Goal: Information Seeking & Learning: Compare options

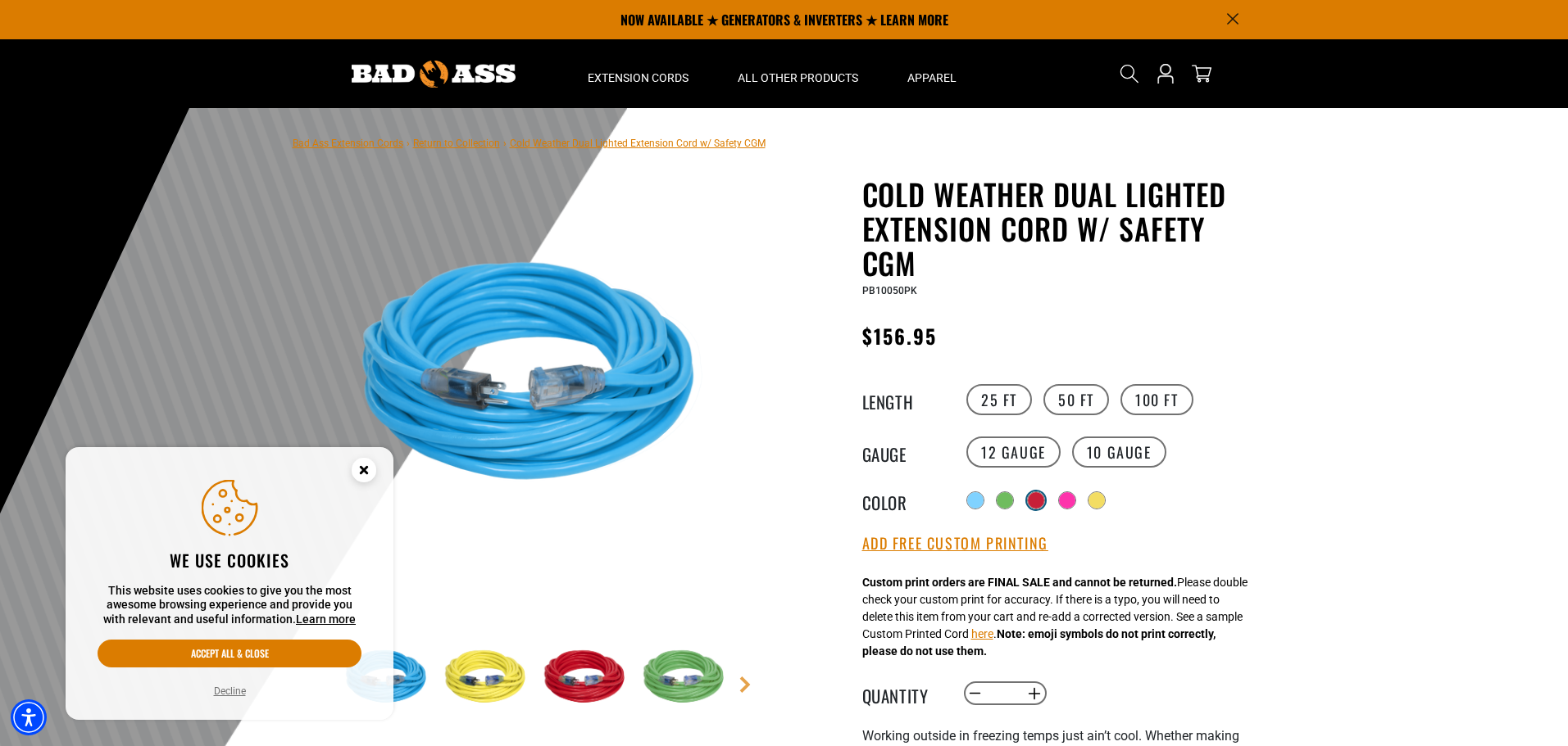
click at [1038, 500] on div at bounding box center [1036, 501] width 17 height 17
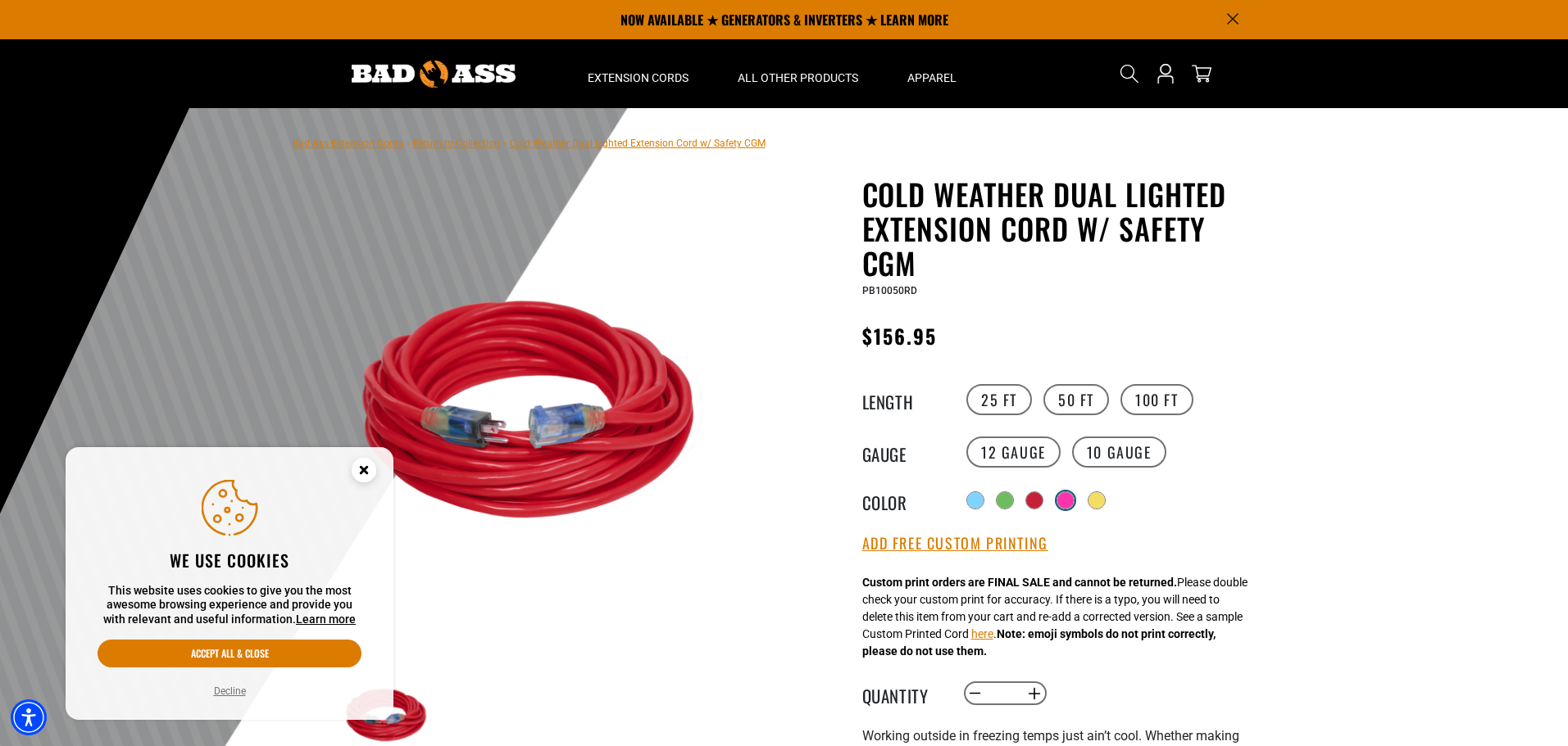
click at [1067, 504] on div at bounding box center [1065, 501] width 17 height 17
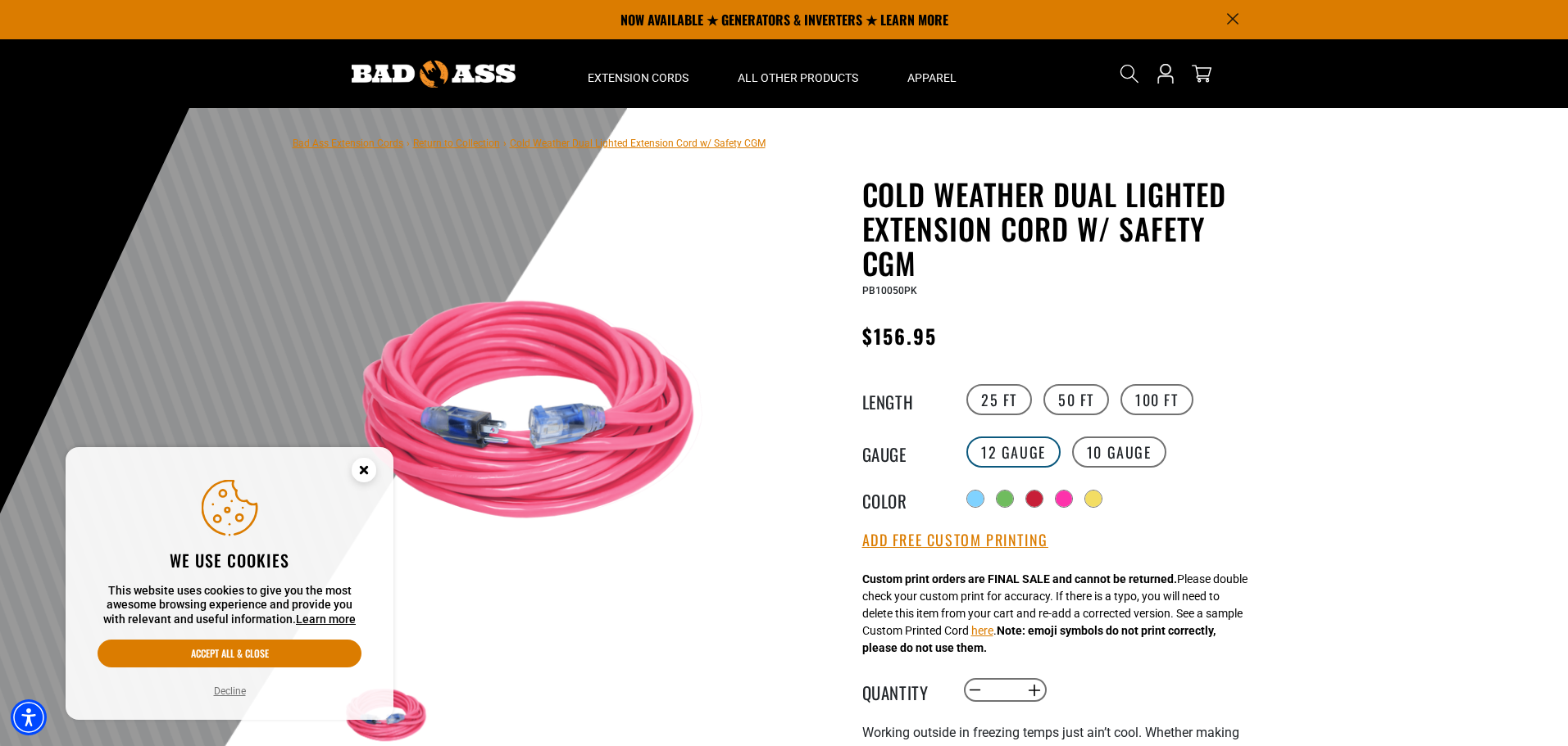
click at [1045, 445] on label "12 Gauge" at bounding box center [1013, 452] width 94 height 31
click at [1096, 451] on label "10 Gauge" at bounding box center [1119, 452] width 94 height 31
click at [1131, 409] on label "100 FT" at bounding box center [1156, 400] width 73 height 31
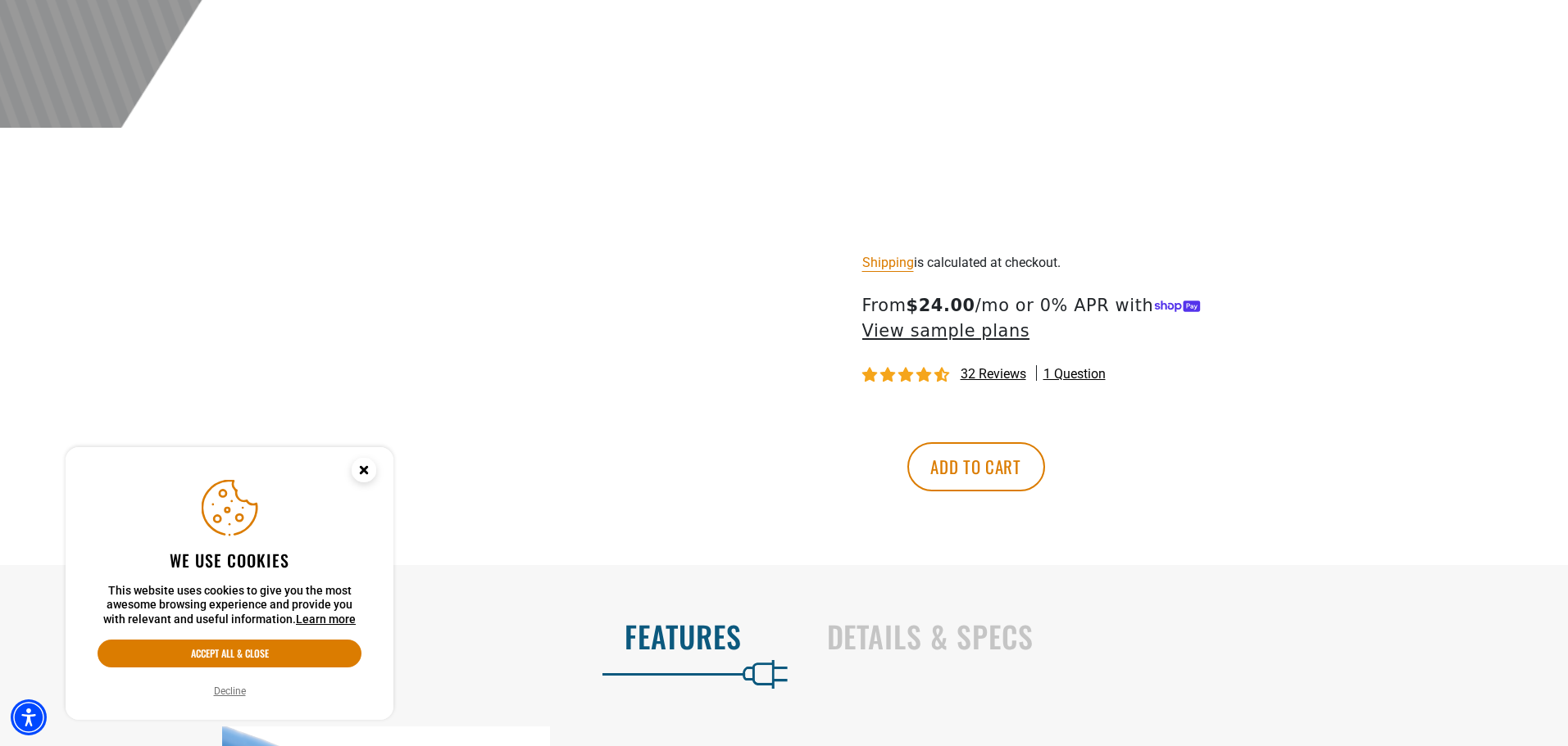
scroll to position [819, 0]
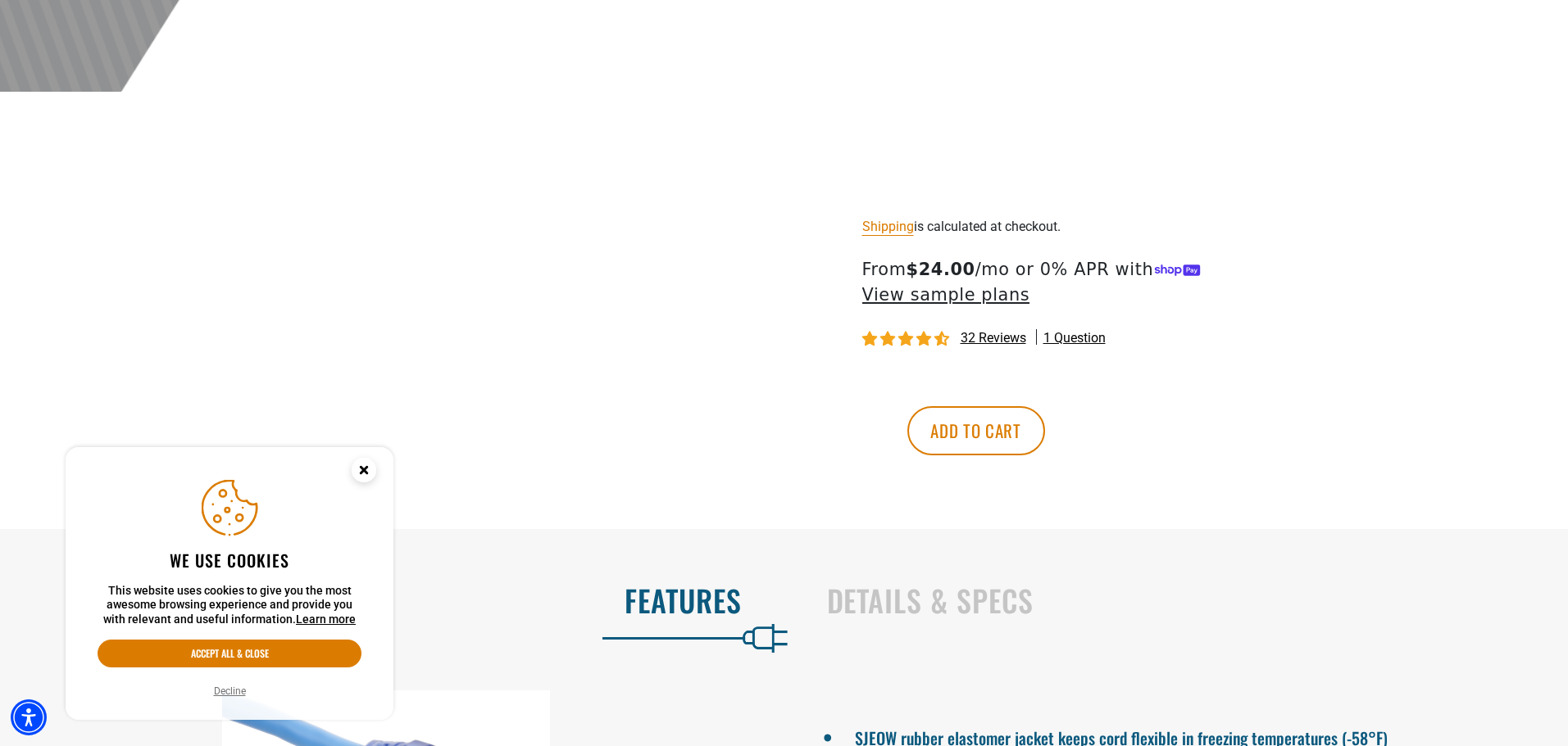
click at [980, 346] on span "32 reviews" at bounding box center [993, 338] width 66 height 16
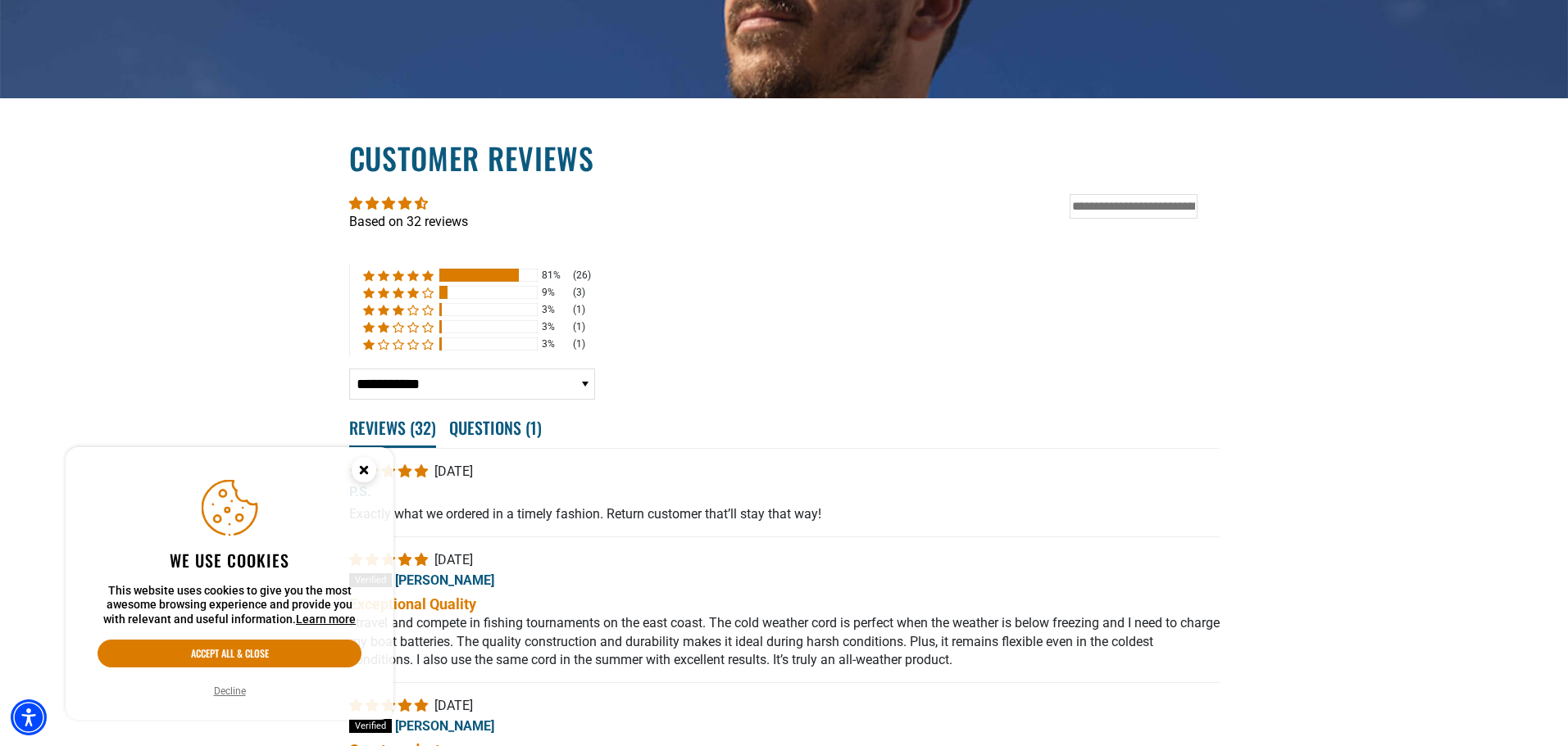
scroll to position [2963, 0]
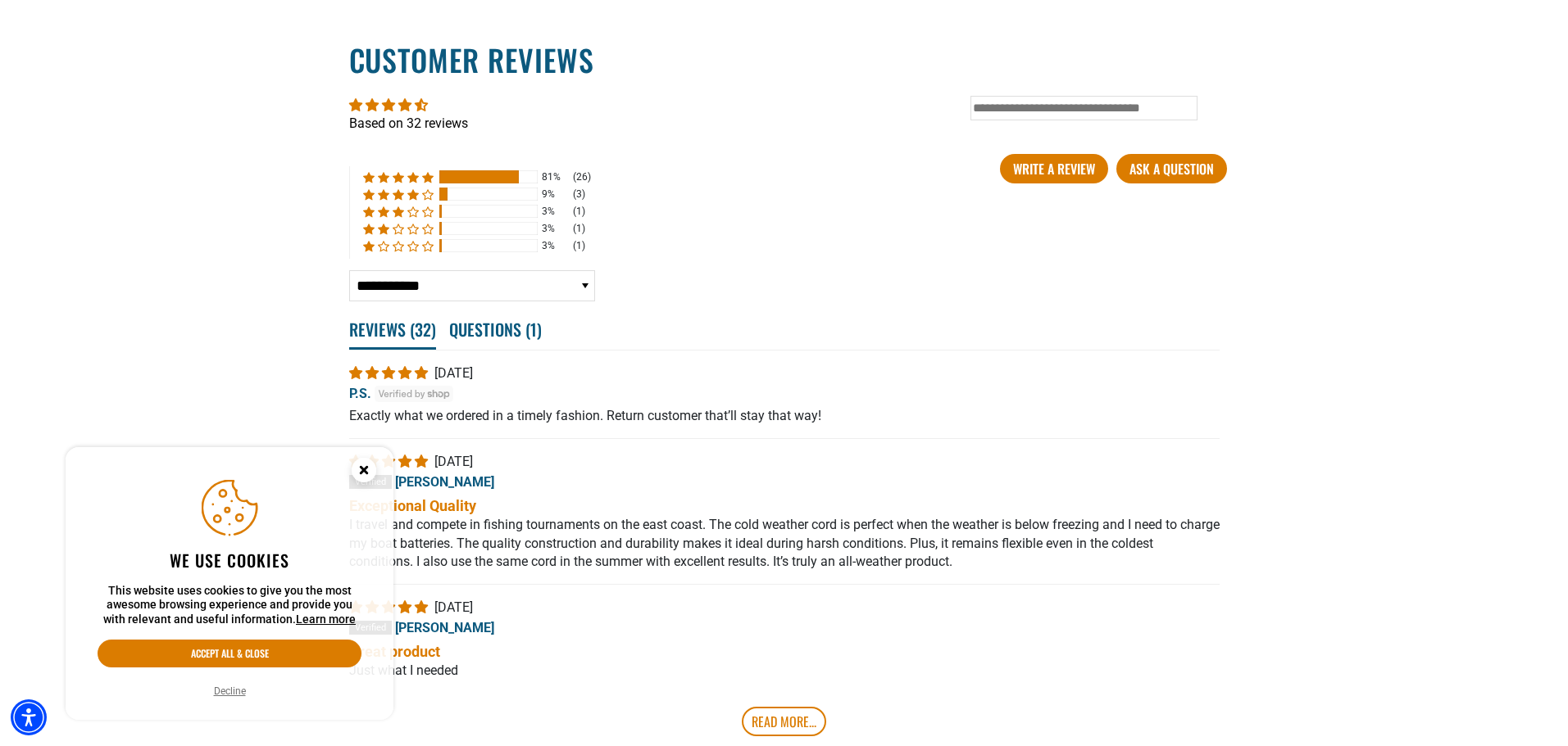
click at [362, 473] on icon "Close this option" at bounding box center [364, 469] width 6 height 6
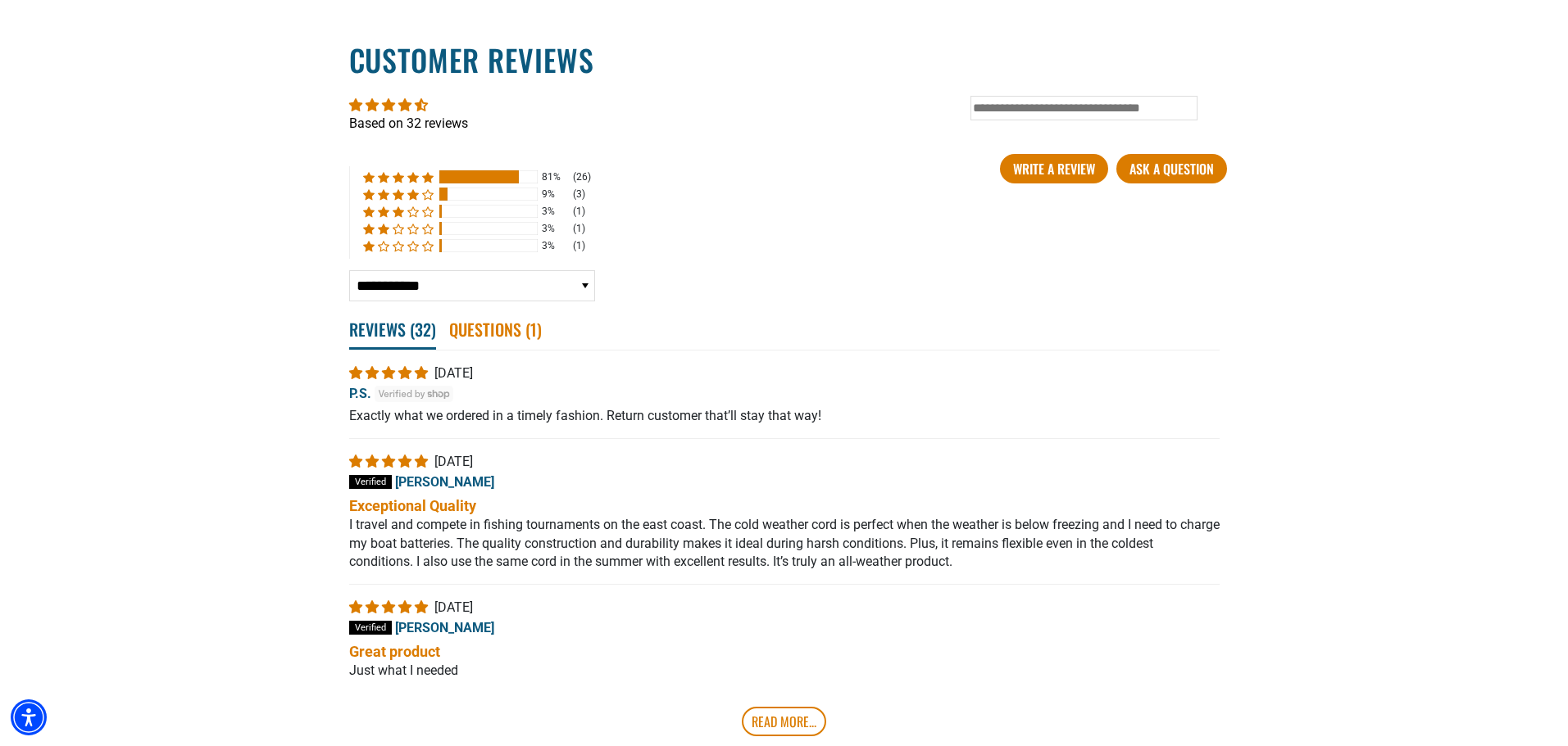
click at [500, 338] on span "Questions ( 1 )" at bounding box center [496, 328] width 93 height 36
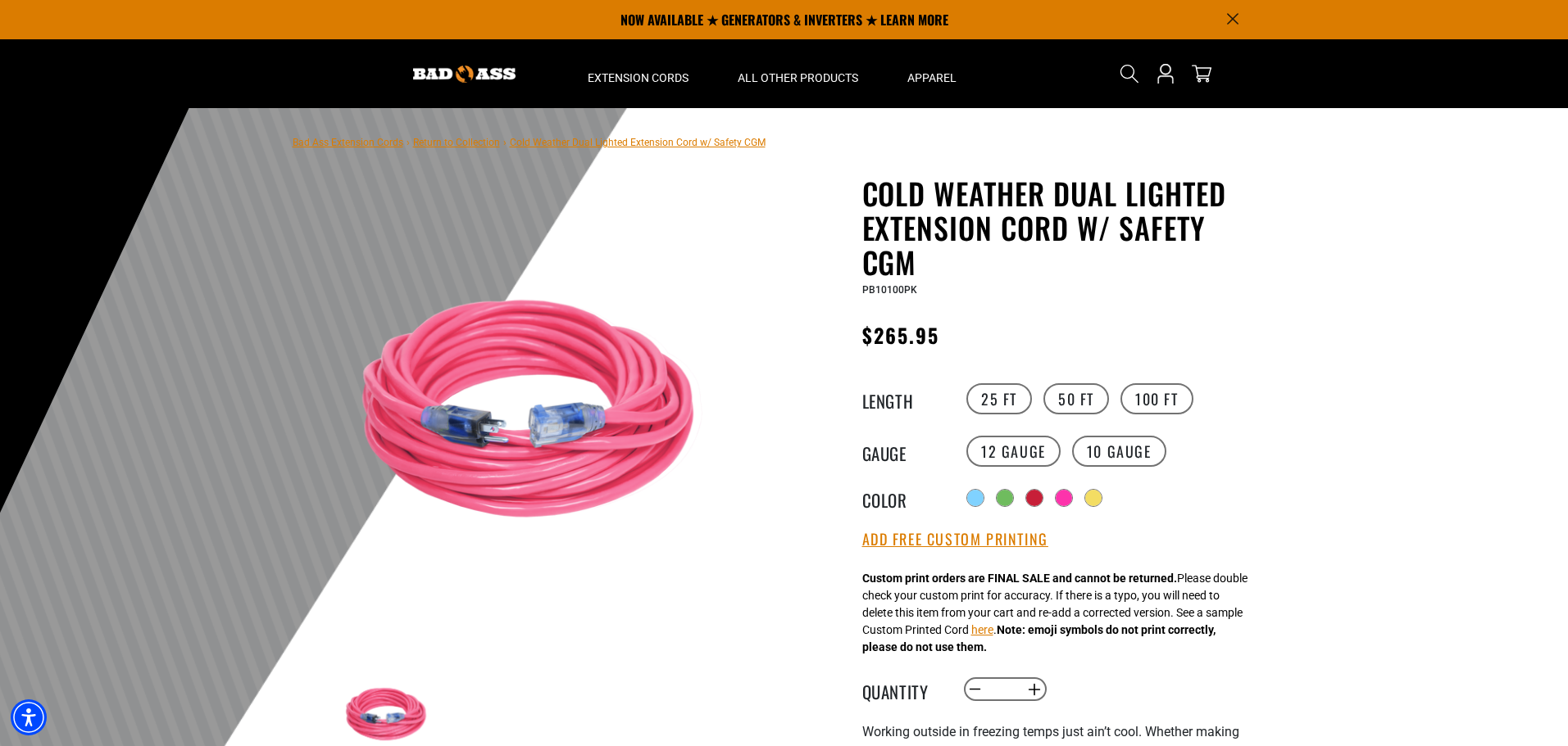
scroll to position [0, 0]
click at [1065, 401] on label "50 FT" at bounding box center [1076, 400] width 66 height 31
click at [1016, 403] on label "25 FT" at bounding box center [998, 400] width 66 height 31
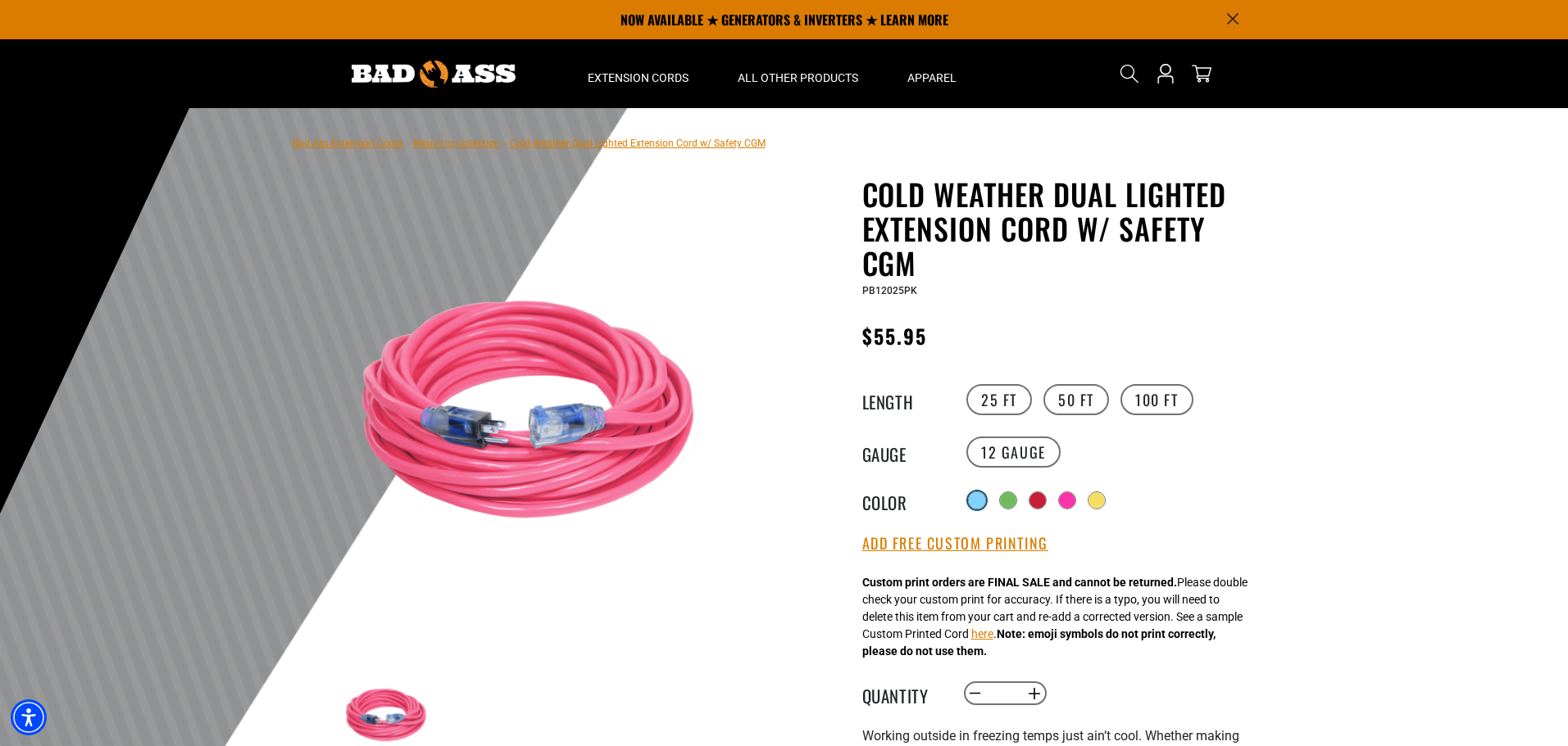
click at [974, 504] on div at bounding box center [976, 501] width 17 height 17
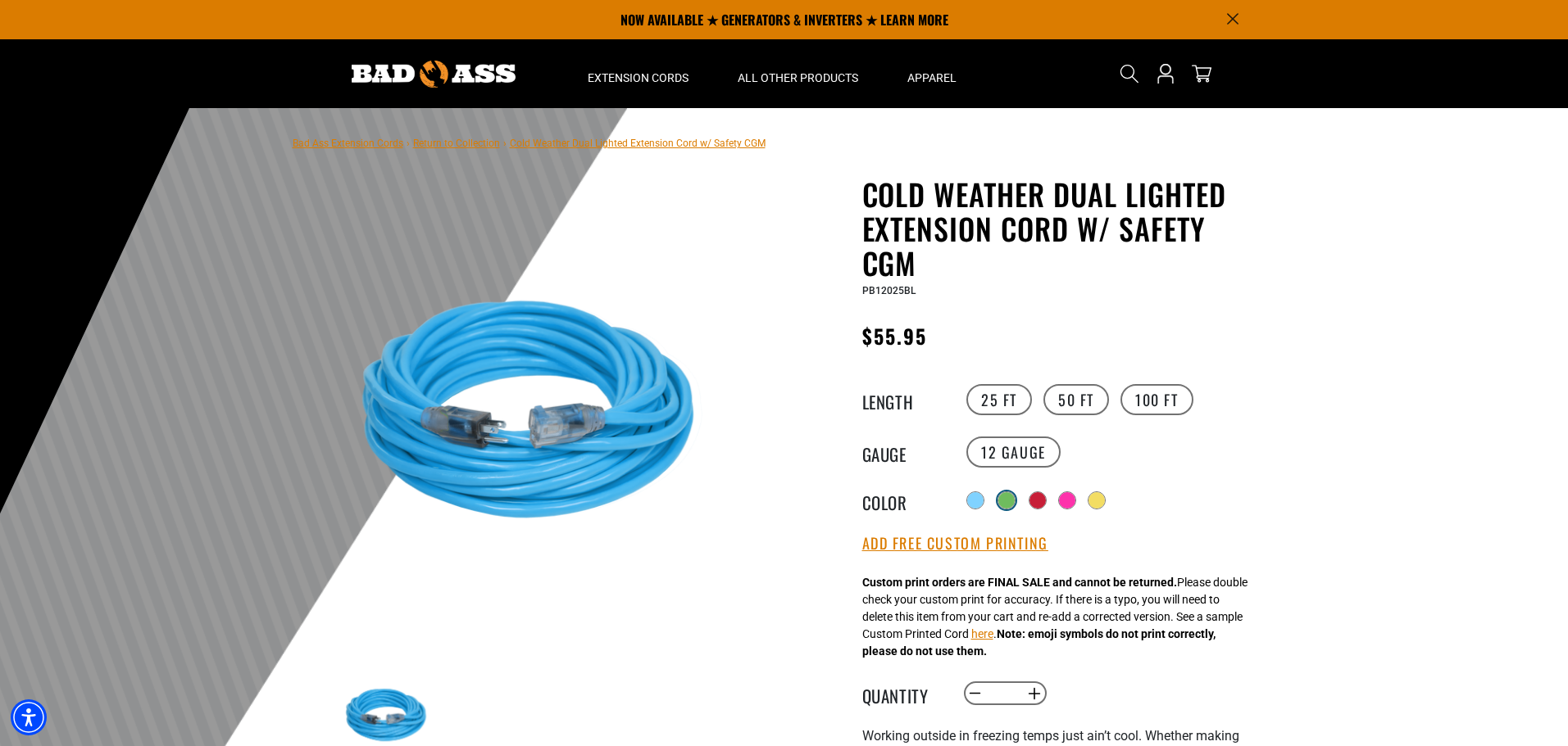
click at [1013, 494] on div at bounding box center [1006, 501] width 17 height 17
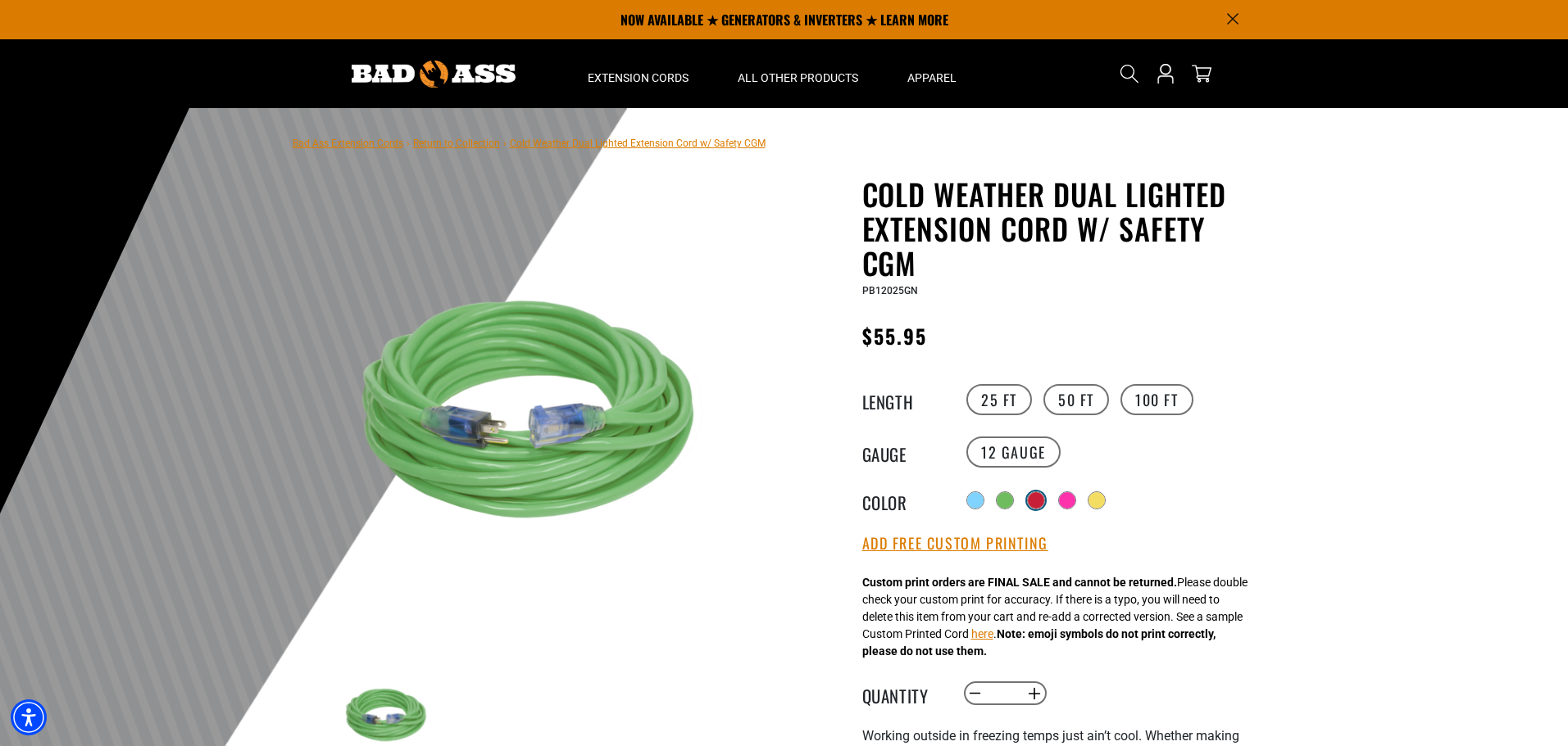
click at [1038, 499] on div at bounding box center [1036, 501] width 17 height 17
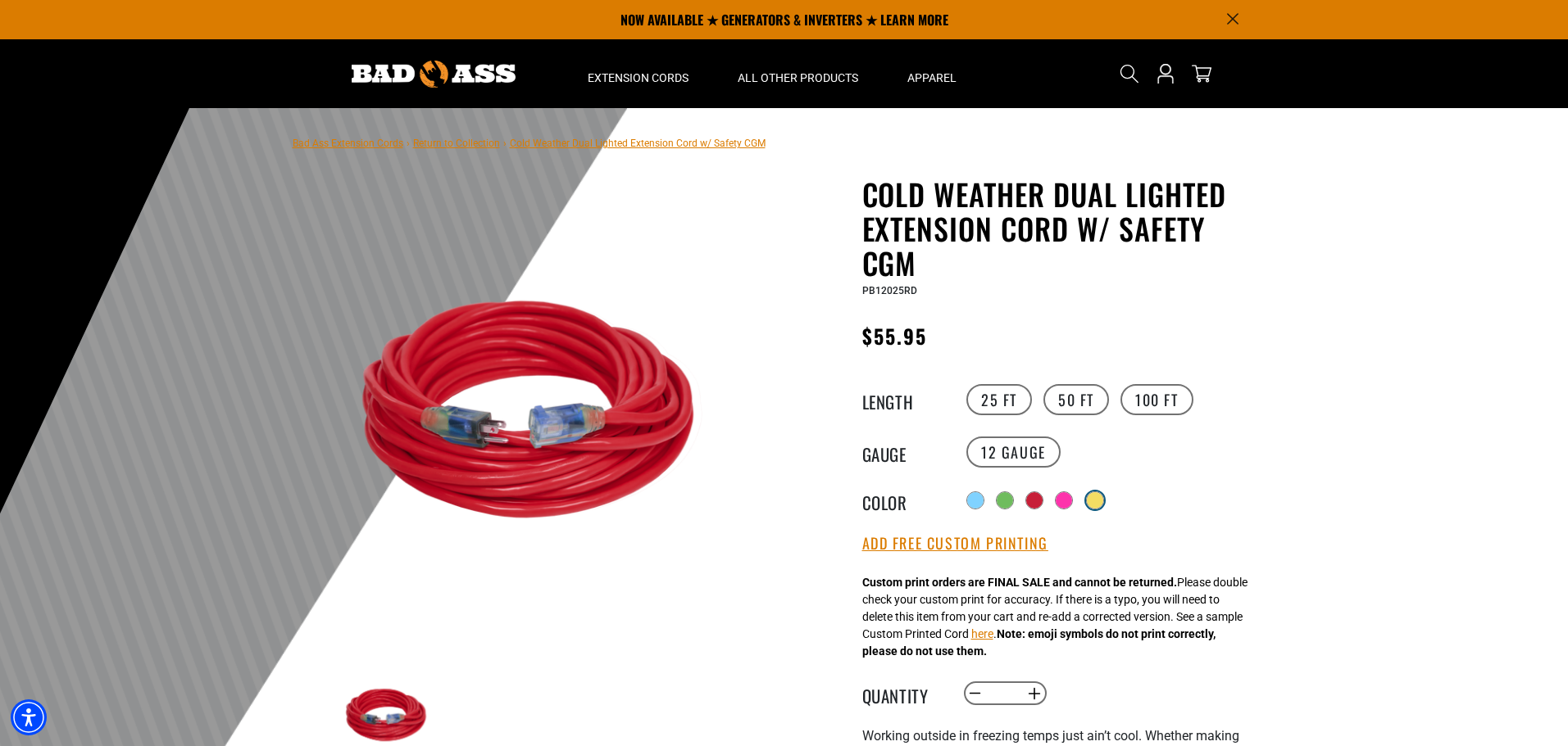
click at [1102, 500] on div at bounding box center [1094, 501] width 17 height 17
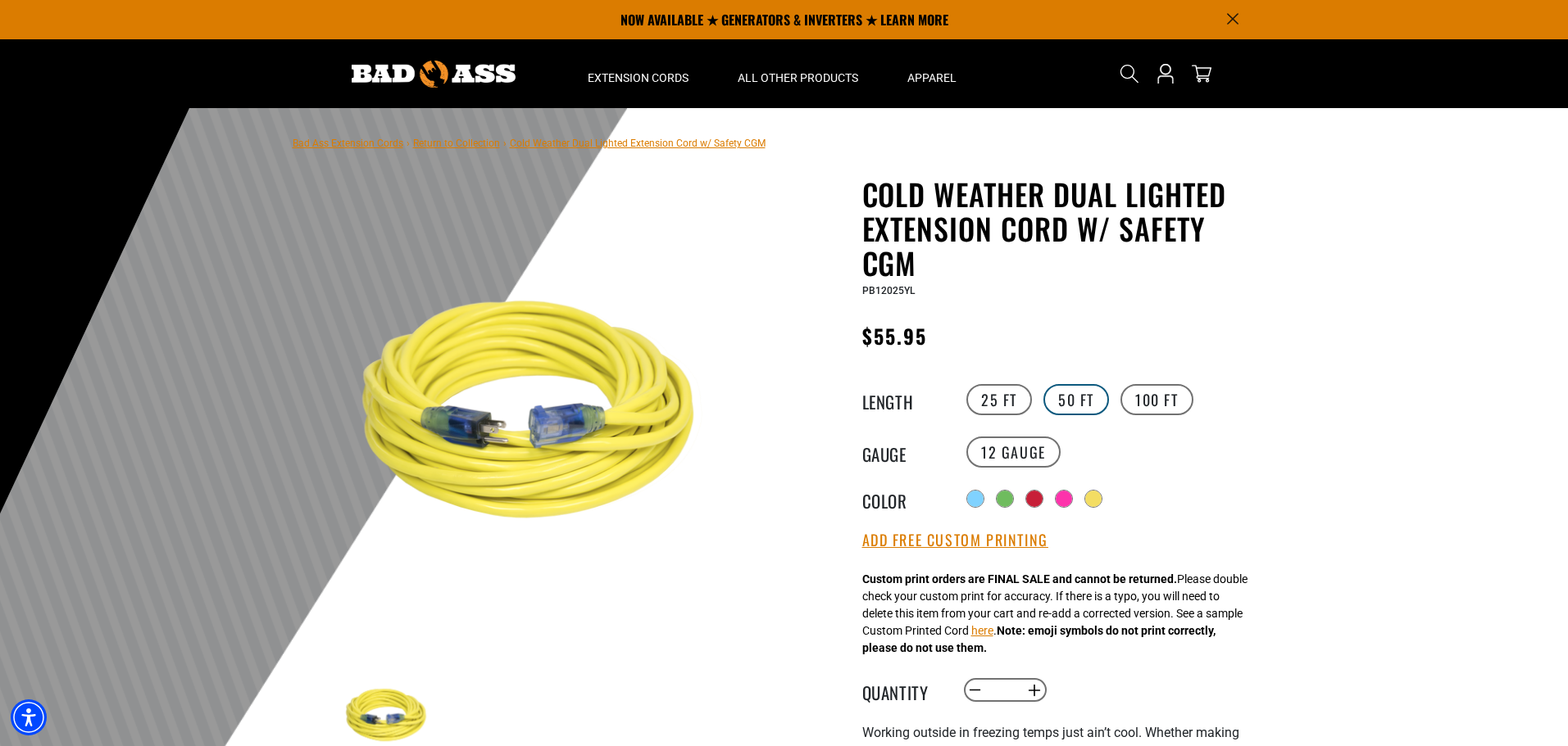
click at [1081, 407] on label "50 FT" at bounding box center [1076, 400] width 66 height 31
click at [1108, 459] on label "10 Gauge" at bounding box center [1119, 452] width 94 height 31
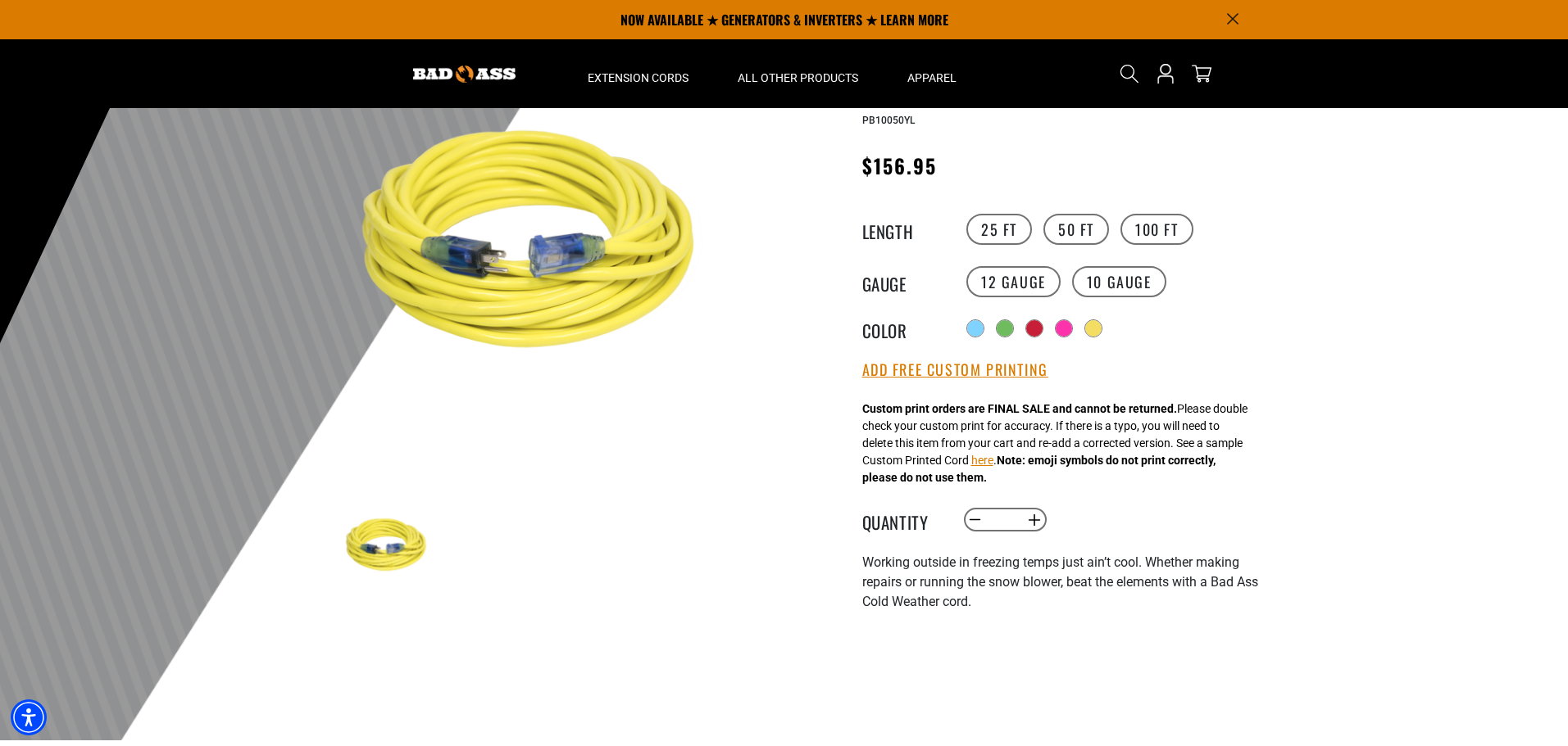
scroll to position [164, 0]
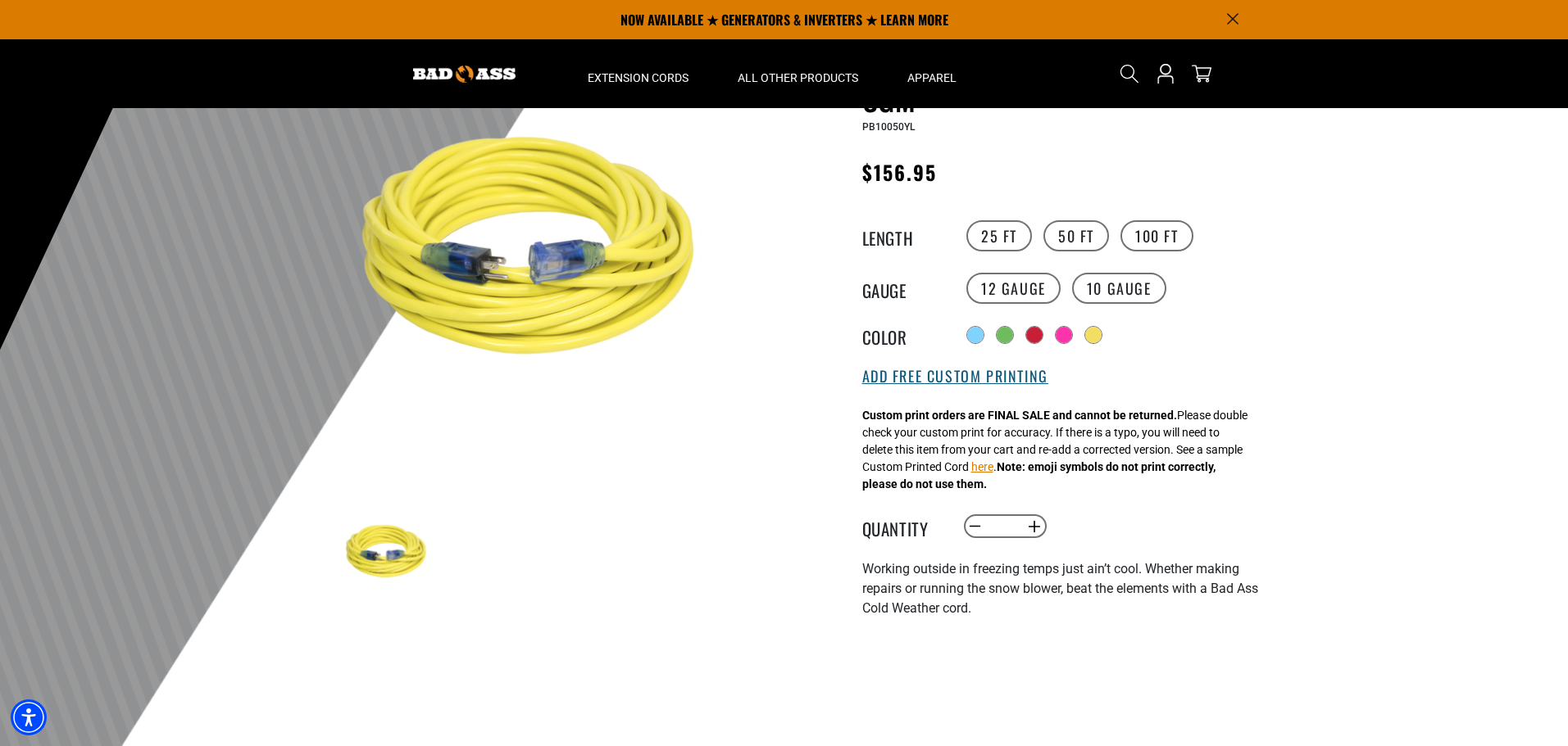
click at [945, 386] on button "Add Free Custom Printing" at bounding box center [954, 376] width 186 height 18
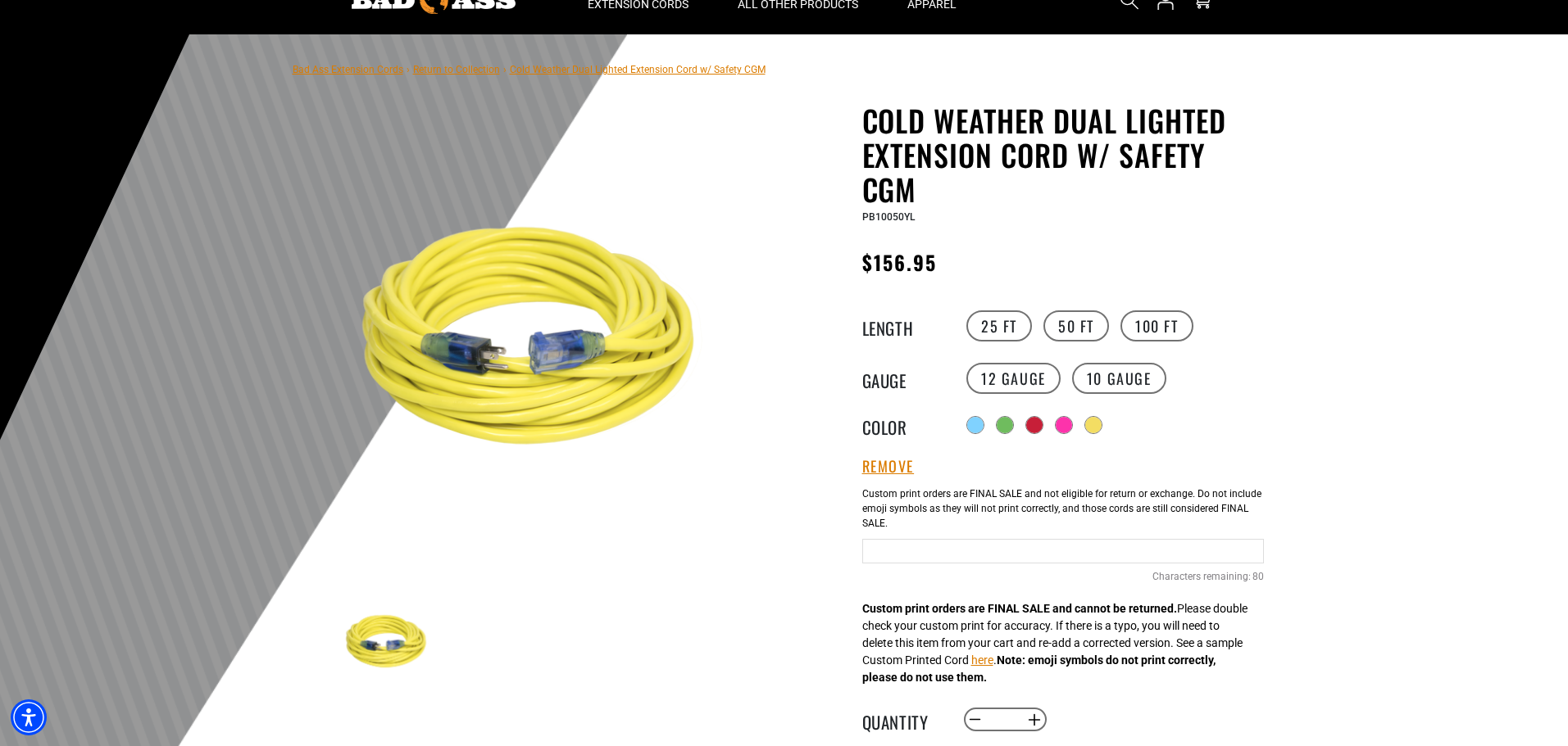
scroll to position [0, 0]
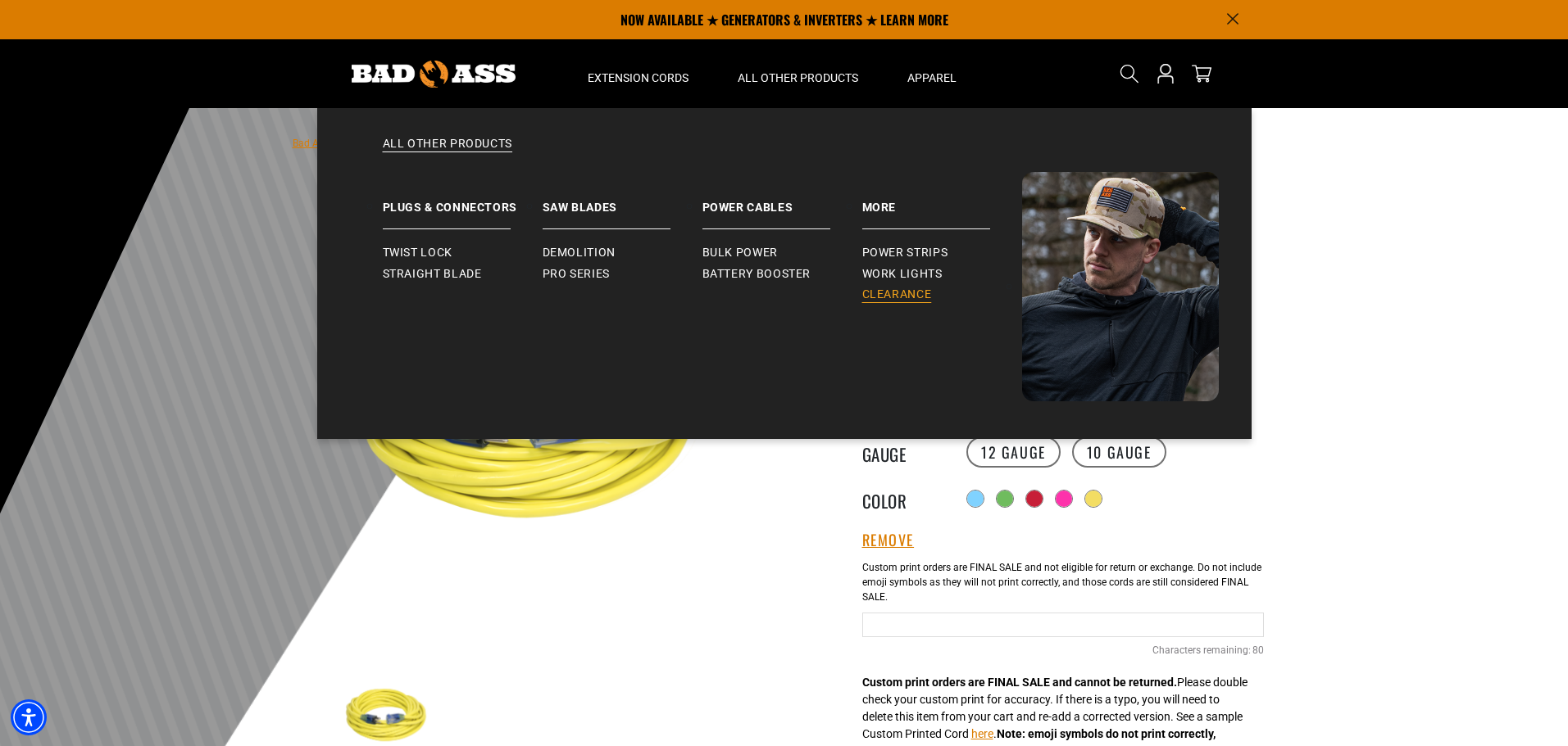
click at [910, 288] on span "Clearance" at bounding box center [897, 294] width 70 height 15
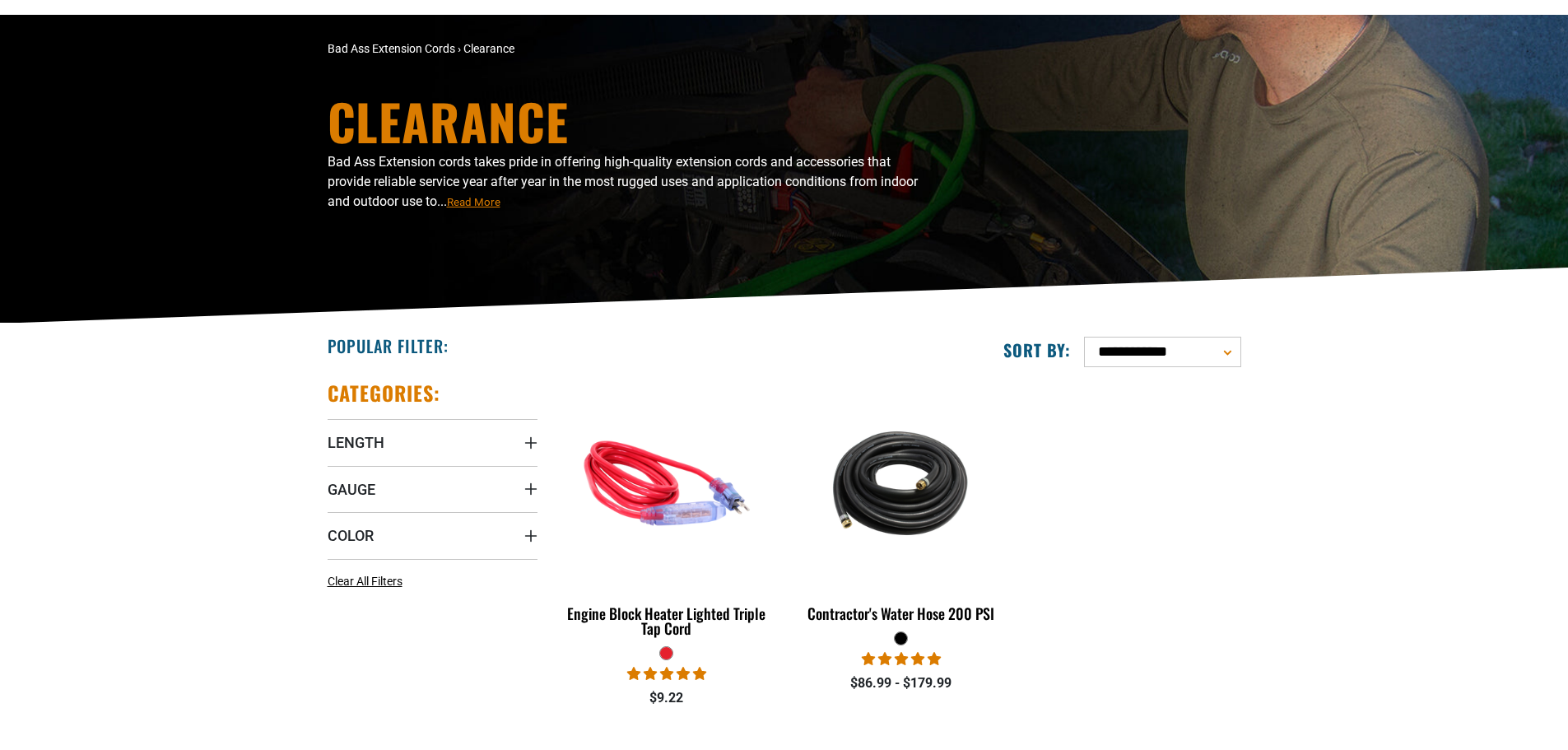
scroll to position [247, 0]
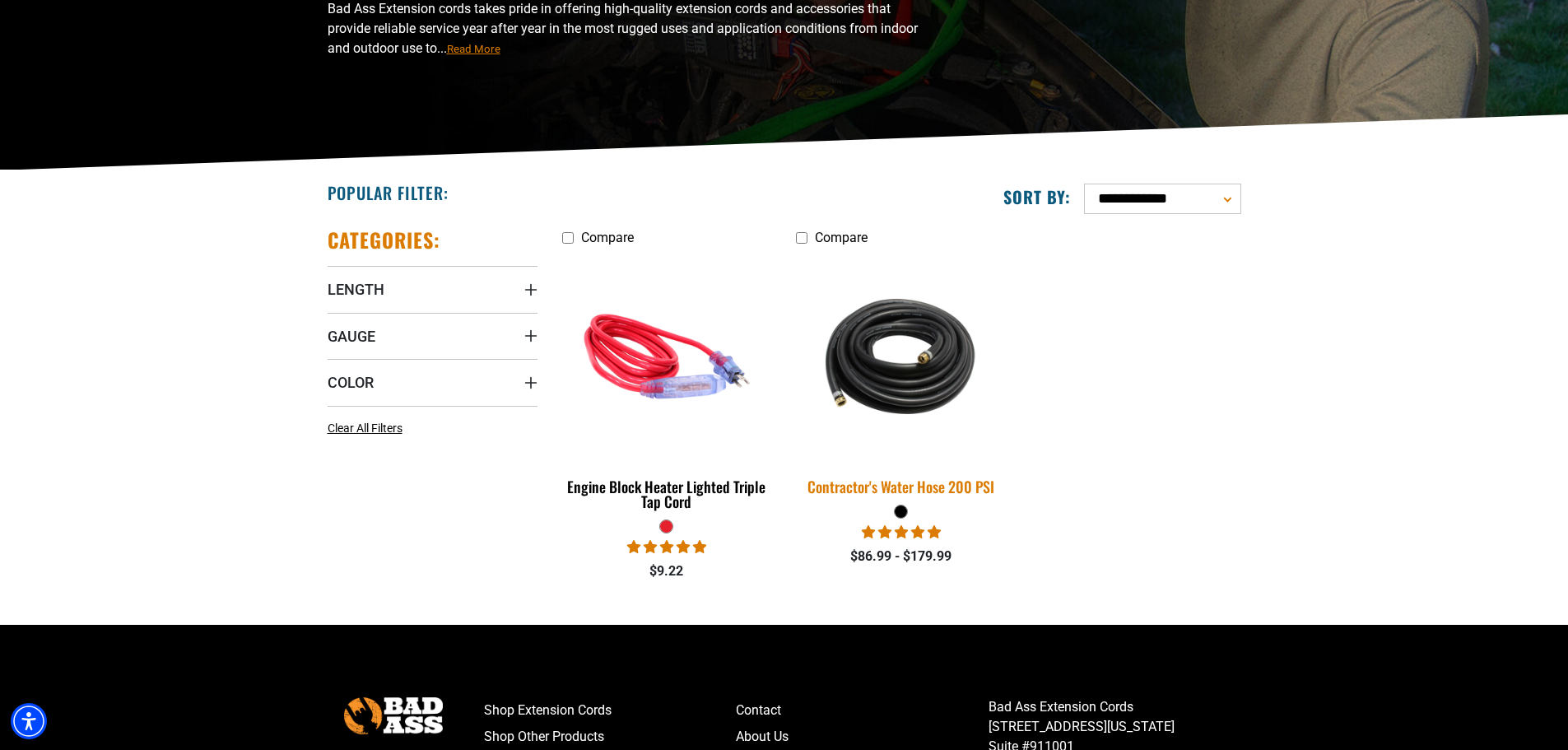
click at [879, 487] on div "Contractor's Water Hose 200 PSI" at bounding box center [901, 487] width 210 height 15
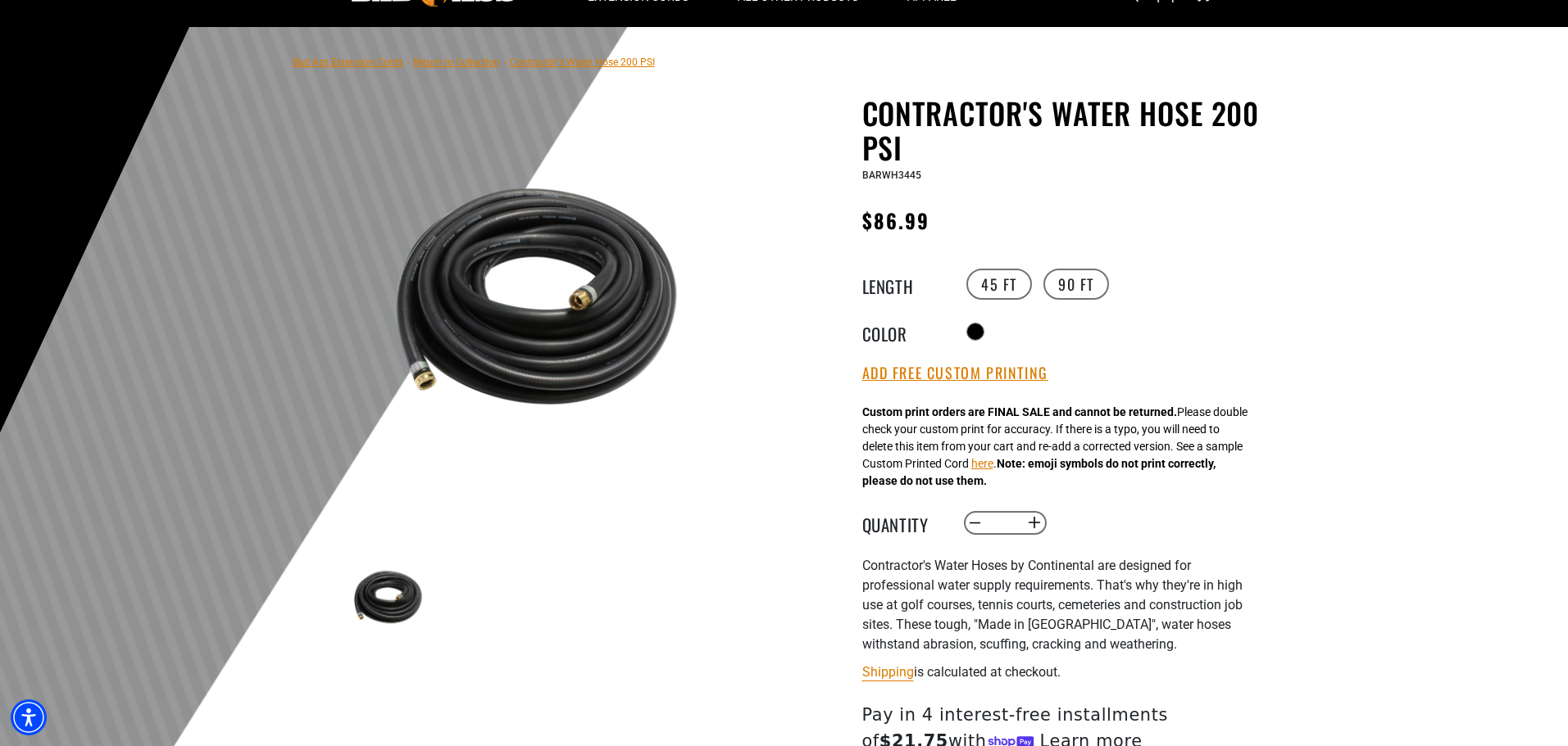
scroll to position [82, 0]
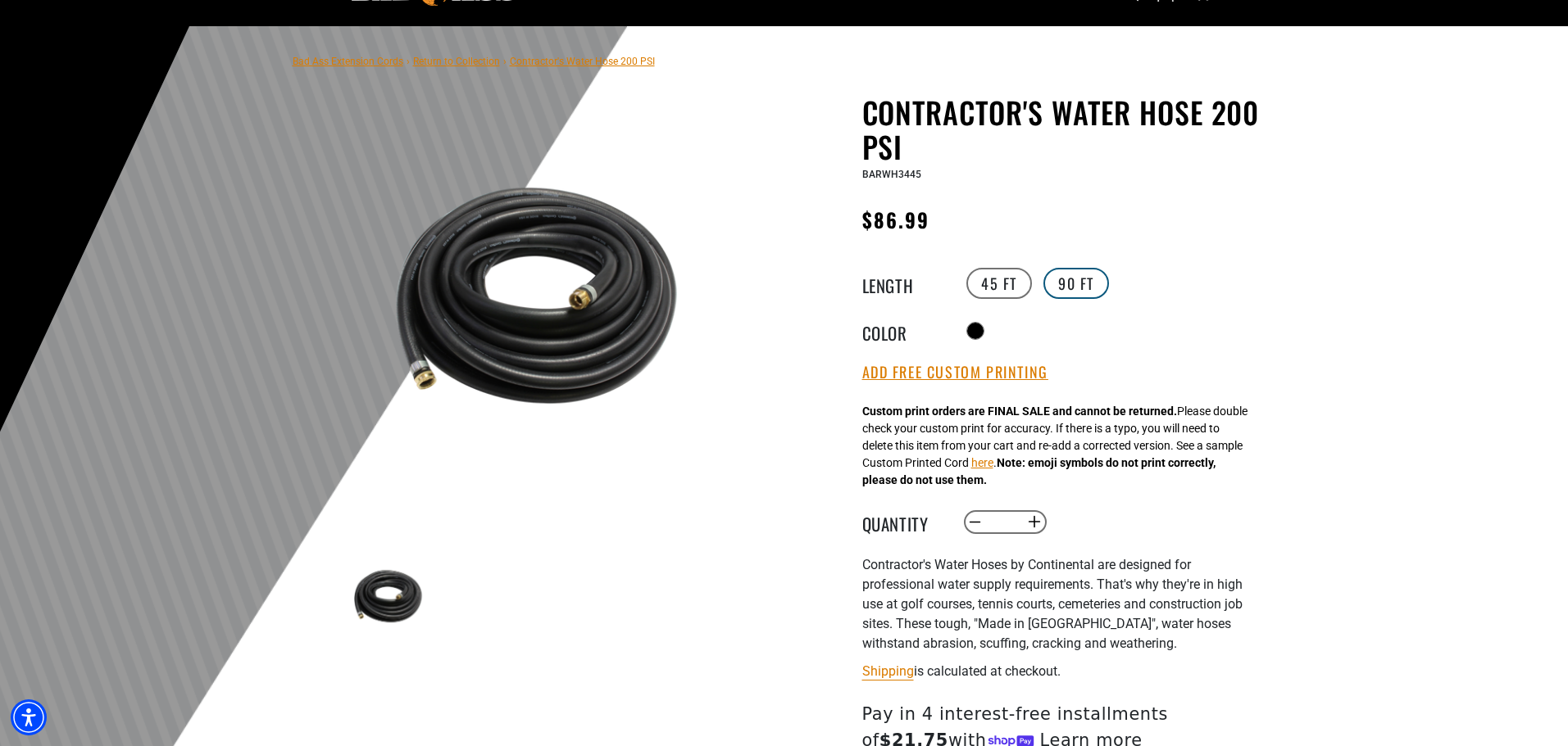
click at [1069, 291] on label "90 FT" at bounding box center [1076, 284] width 66 height 31
